Goal: Find specific page/section: Find specific page/section

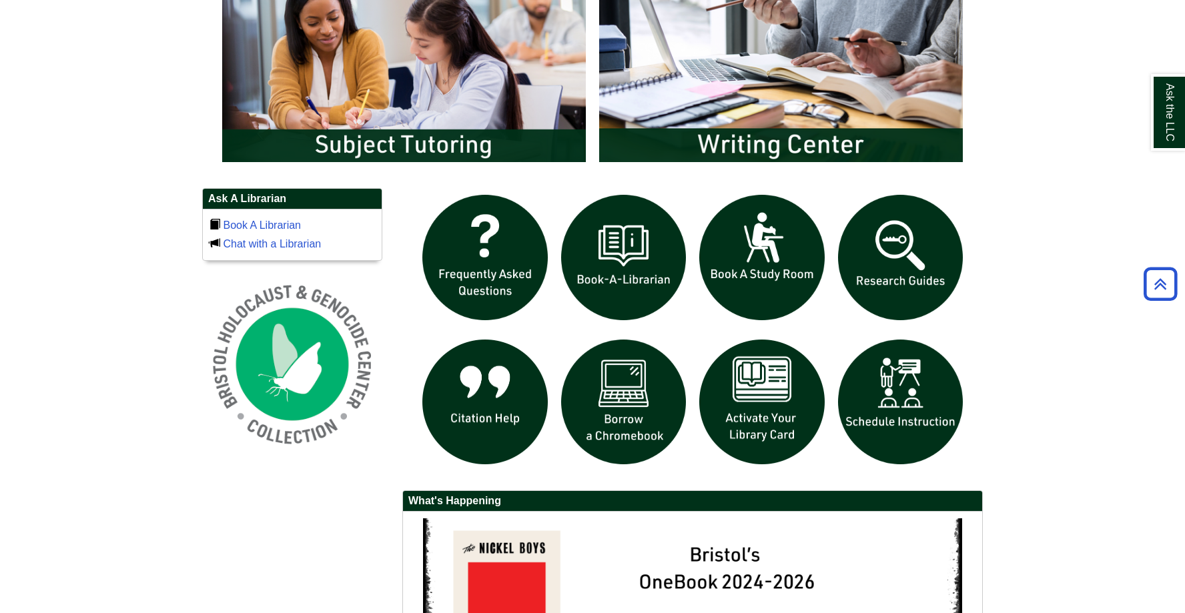
scroll to position [784, 0]
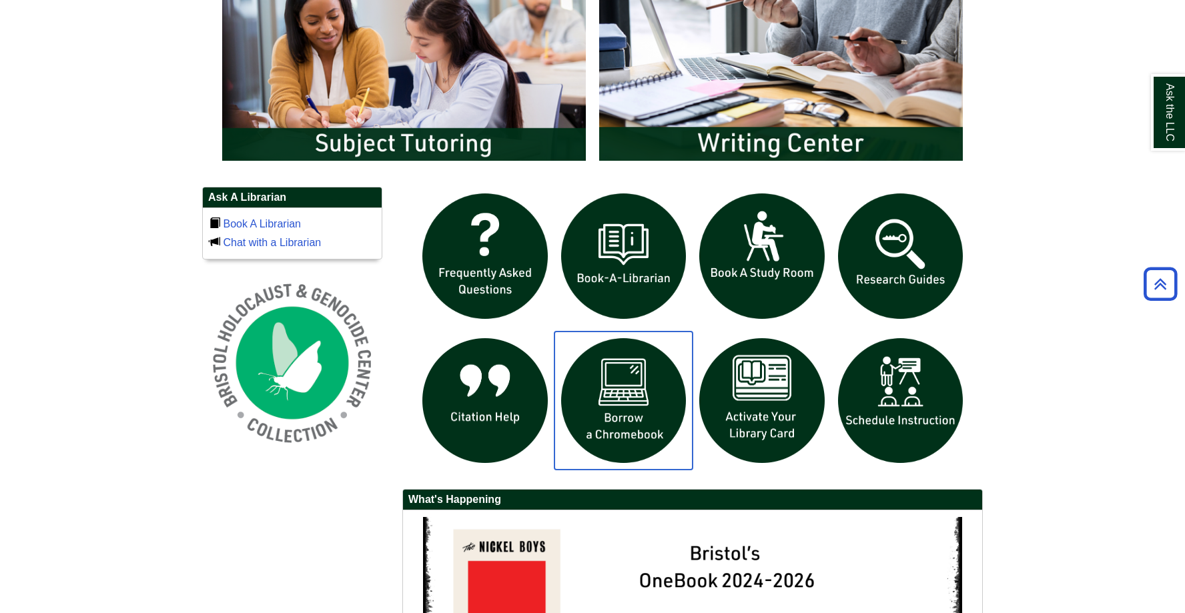
click at [654, 376] on img "slideshow" at bounding box center [623, 400] width 139 height 139
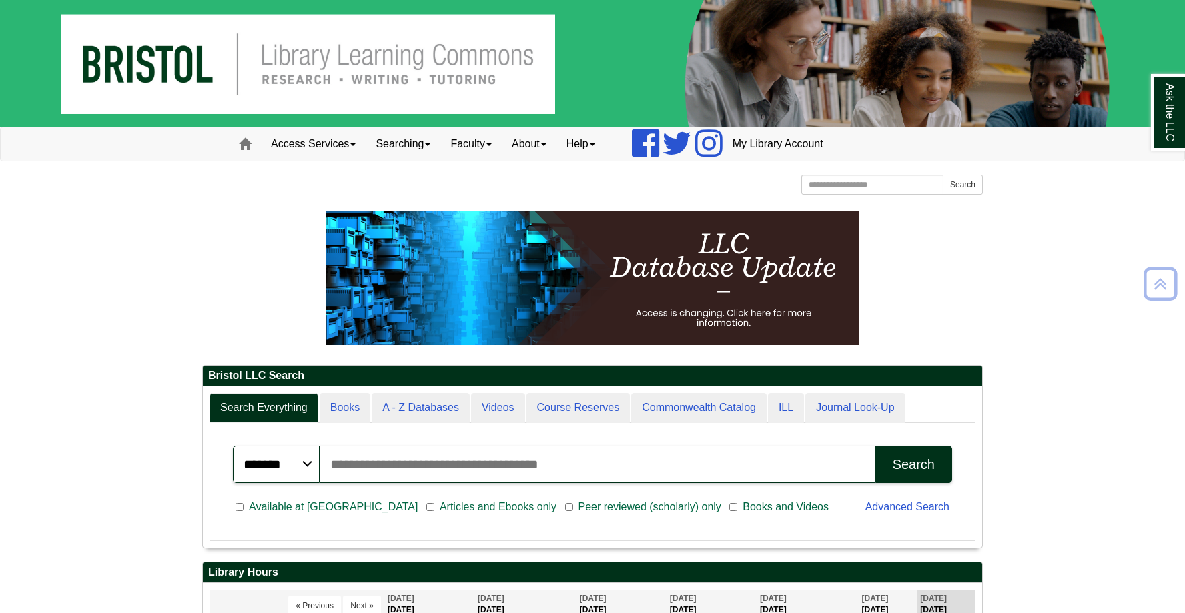
scroll to position [0, 0]
click at [466, 145] on link "Faculty" at bounding box center [470, 143] width 61 height 33
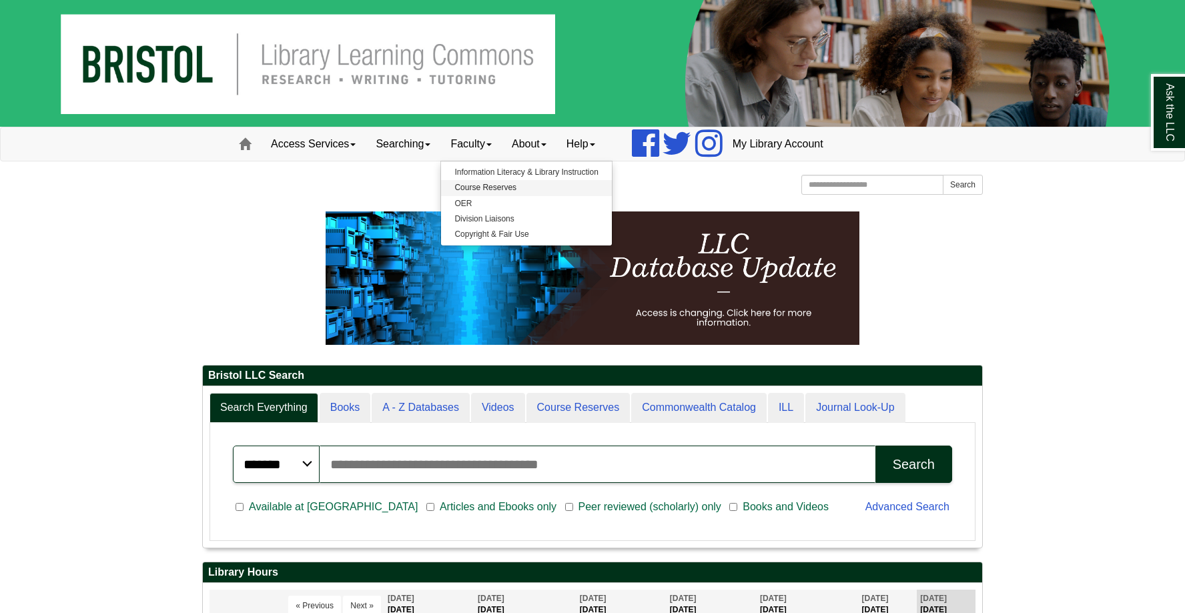
click at [494, 184] on link "Course Reserves" at bounding box center [526, 187] width 170 height 15
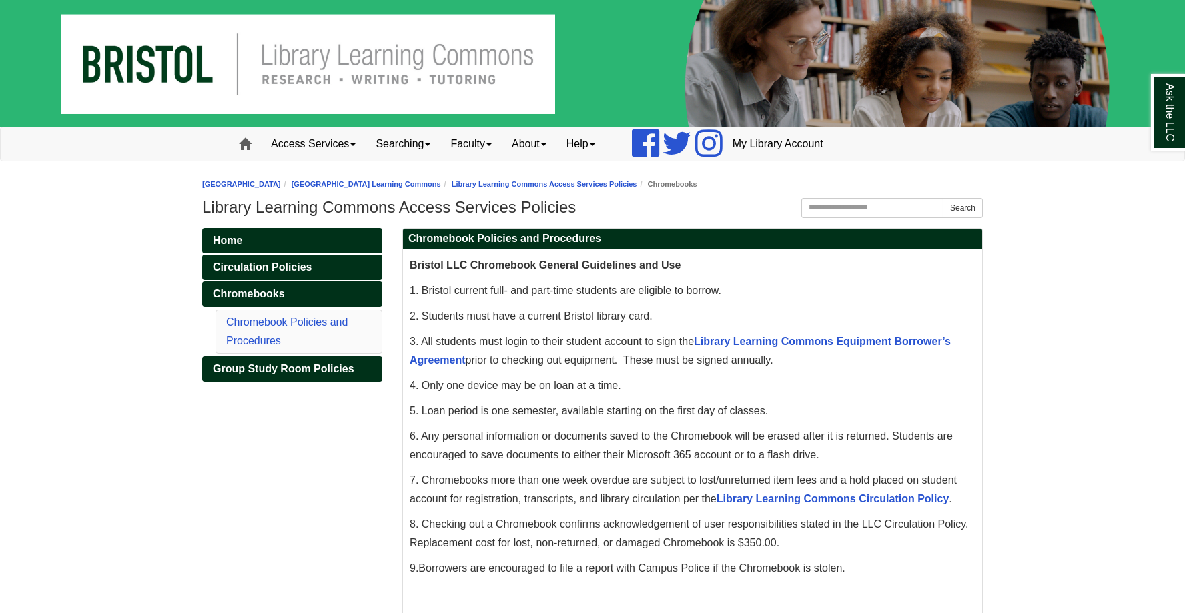
click at [247, 142] on span at bounding box center [245, 144] width 12 height 12
